Goal: Transaction & Acquisition: Purchase product/service

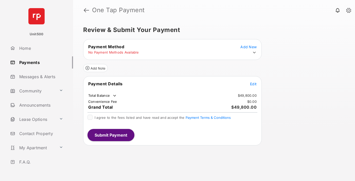
click at [253, 84] on span "Edit" at bounding box center [253, 84] width 7 height 4
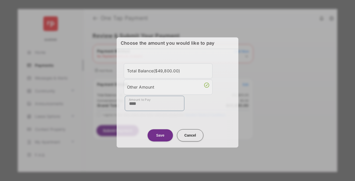
type input "****"
click at [160, 133] on button "Save" at bounding box center [160, 135] width 25 height 12
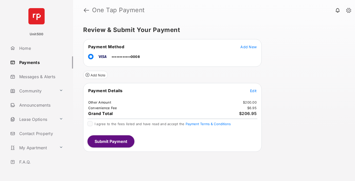
click at [111, 141] on button "Submit Payment" at bounding box center [110, 141] width 47 height 12
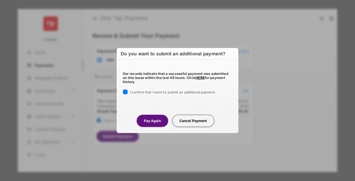
click at [152, 120] on button "Pay Again" at bounding box center [152, 121] width 31 height 12
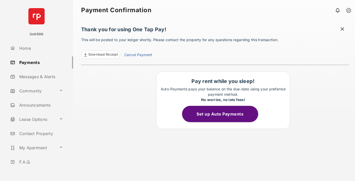
click at [342, 29] on span at bounding box center [342, 29] width 5 height 6
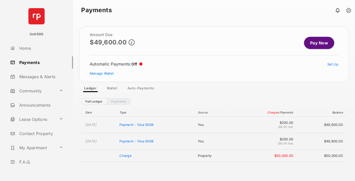
click at [102, 73] on link "Manage Wallet" at bounding box center [102, 73] width 24 height 4
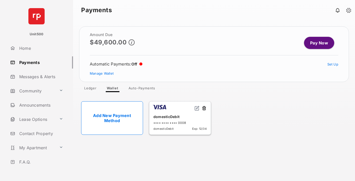
click at [204, 108] on button at bounding box center [204, 108] width 5 height 6
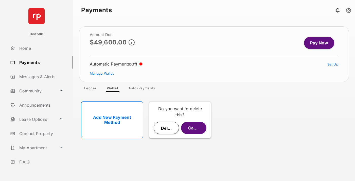
click at [166, 128] on button "Delete" at bounding box center [166, 128] width 25 height 12
